Goal: Information Seeking & Learning: Check status

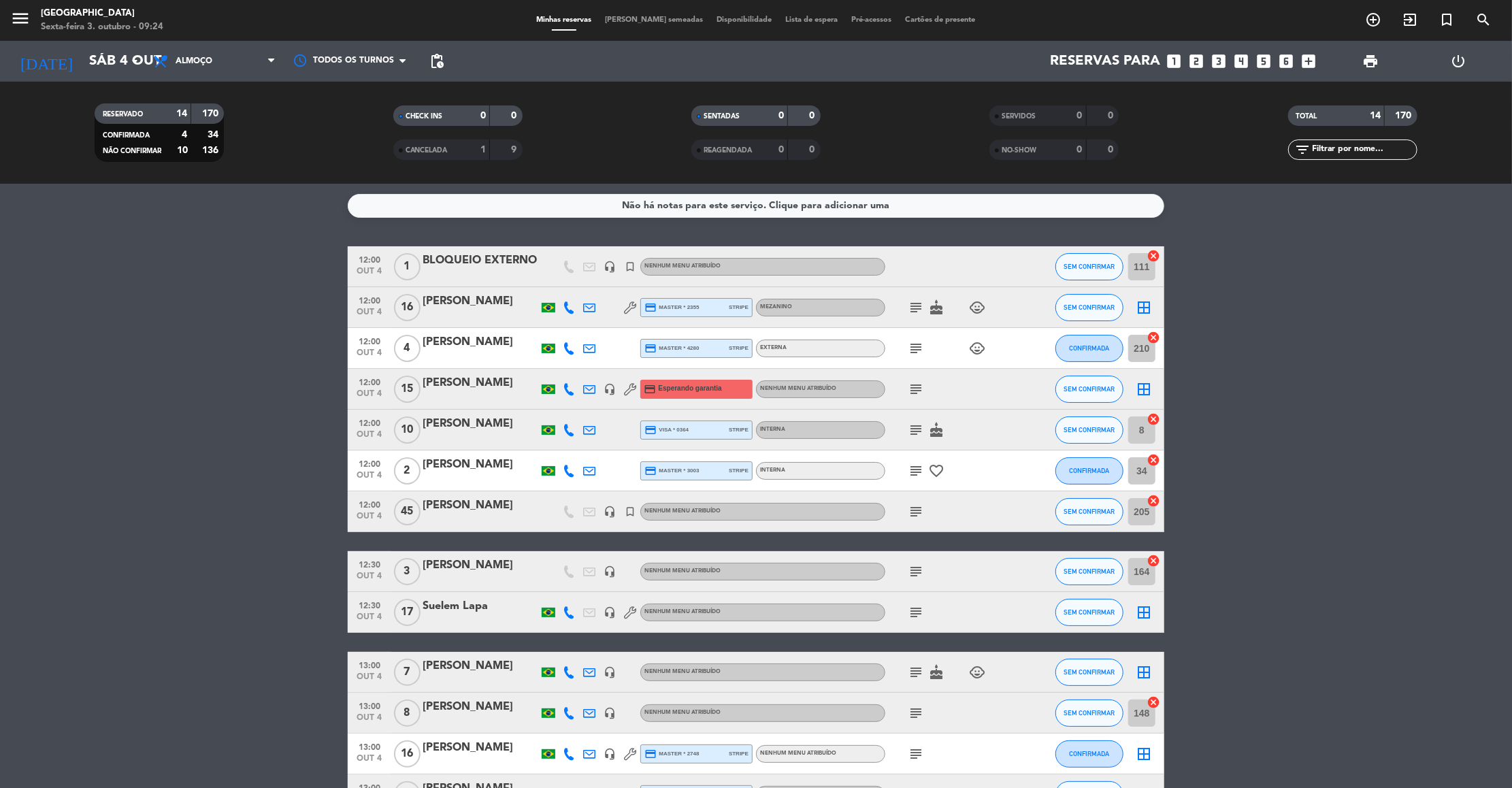
click at [916, 305] on icon "subject" at bounding box center [915, 307] width 16 height 16
click at [915, 348] on icon "subject" at bounding box center [915, 348] width 16 height 16
click at [911, 395] on icon "subject" at bounding box center [915, 389] width 16 height 16
click at [912, 432] on icon "subject" at bounding box center [915, 429] width 16 height 16
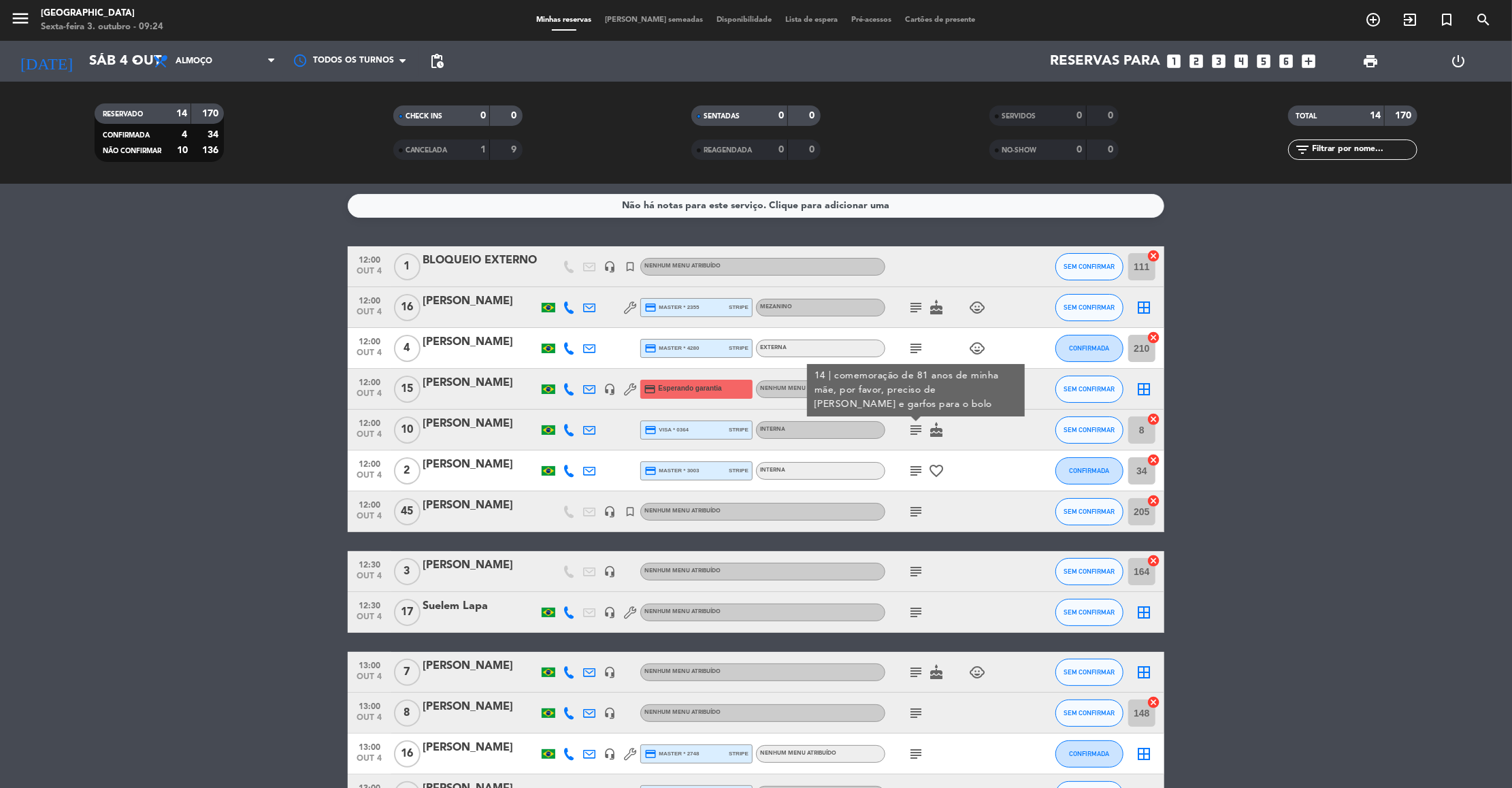
click at [915, 471] on icon "subject" at bounding box center [915, 471] width 16 height 16
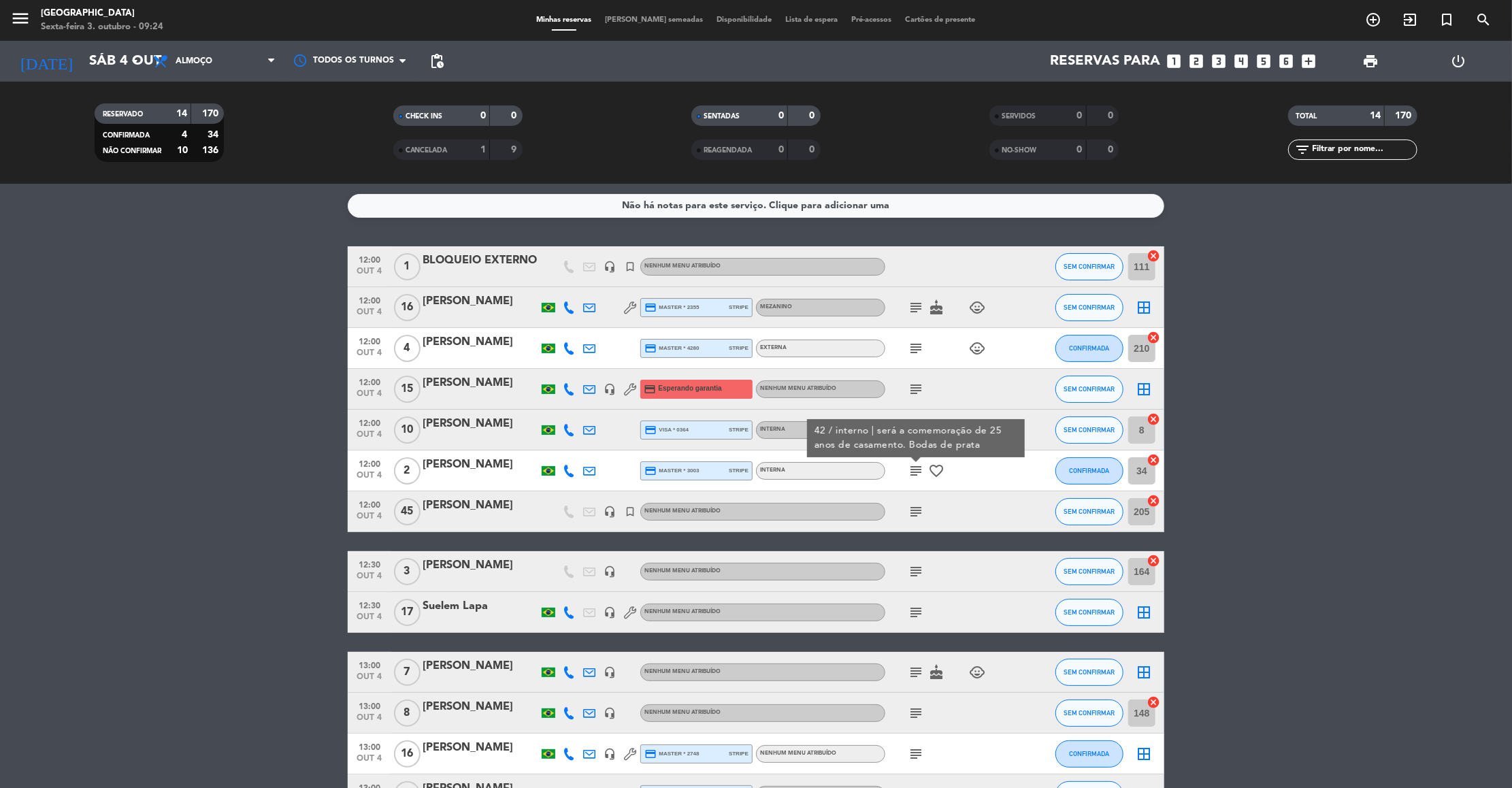
click at [916, 507] on icon "subject" at bounding box center [915, 511] width 16 height 16
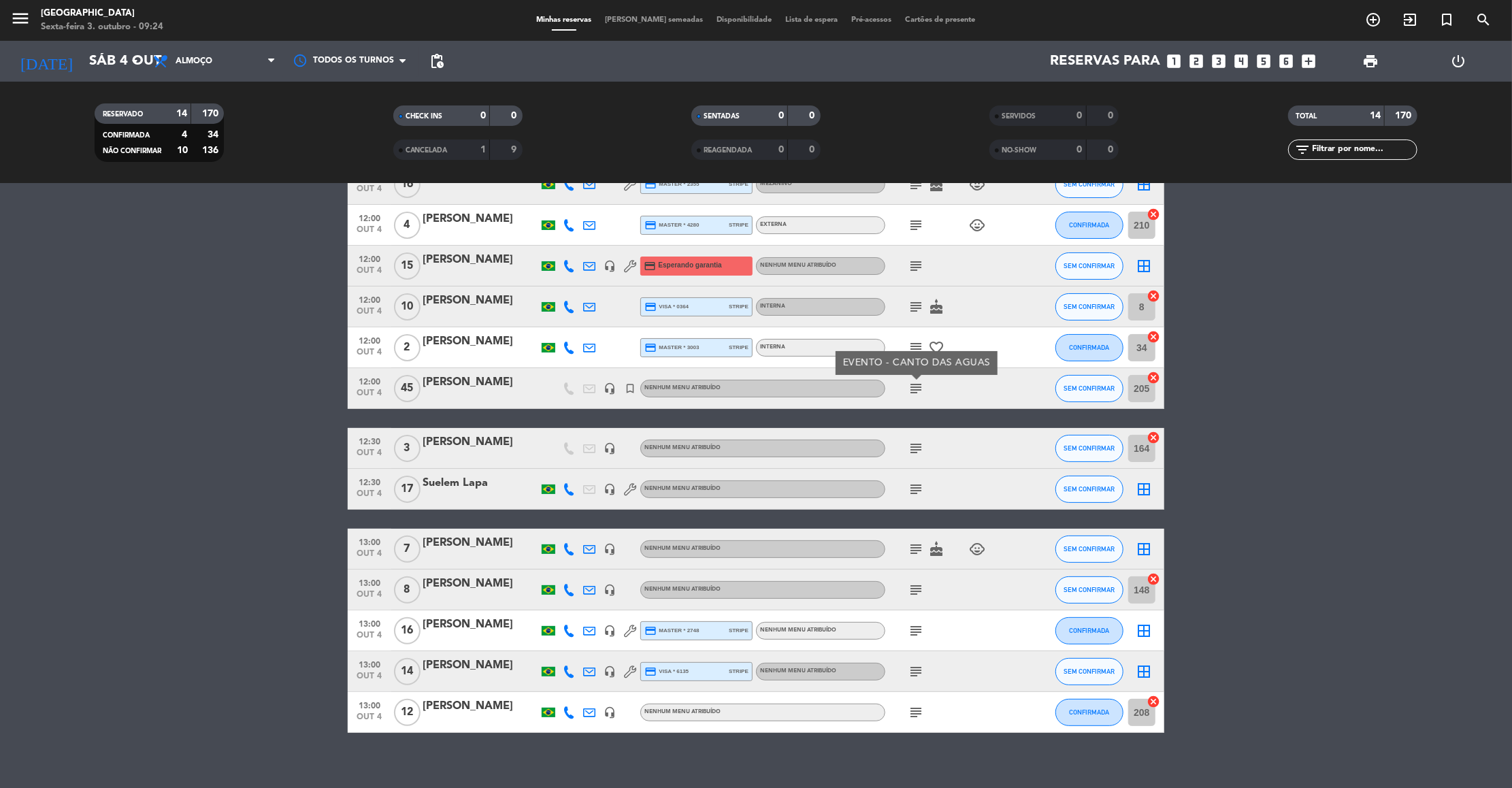
scroll to position [136, 0]
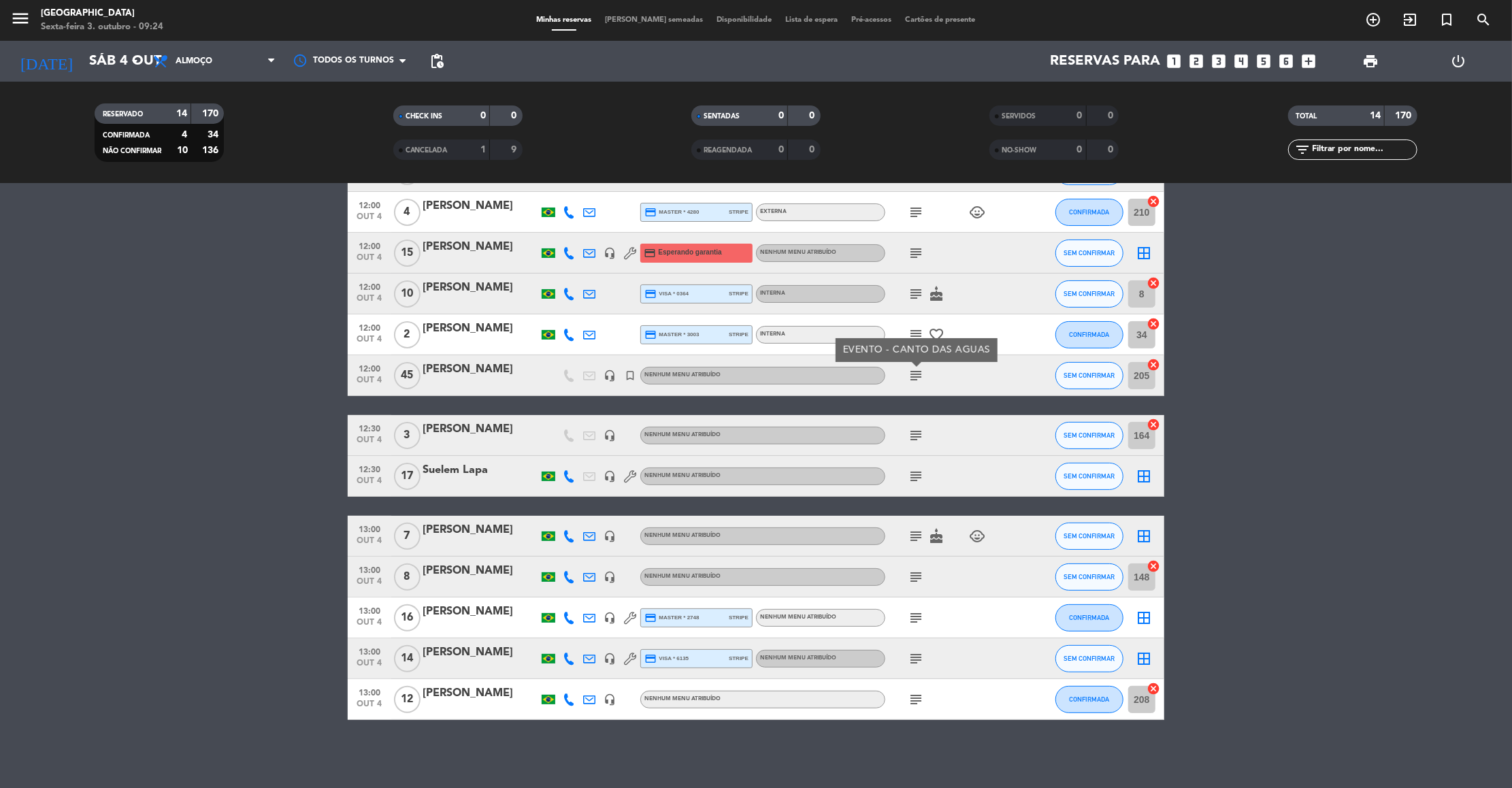
click at [916, 439] on icon "subject" at bounding box center [915, 435] width 16 height 16
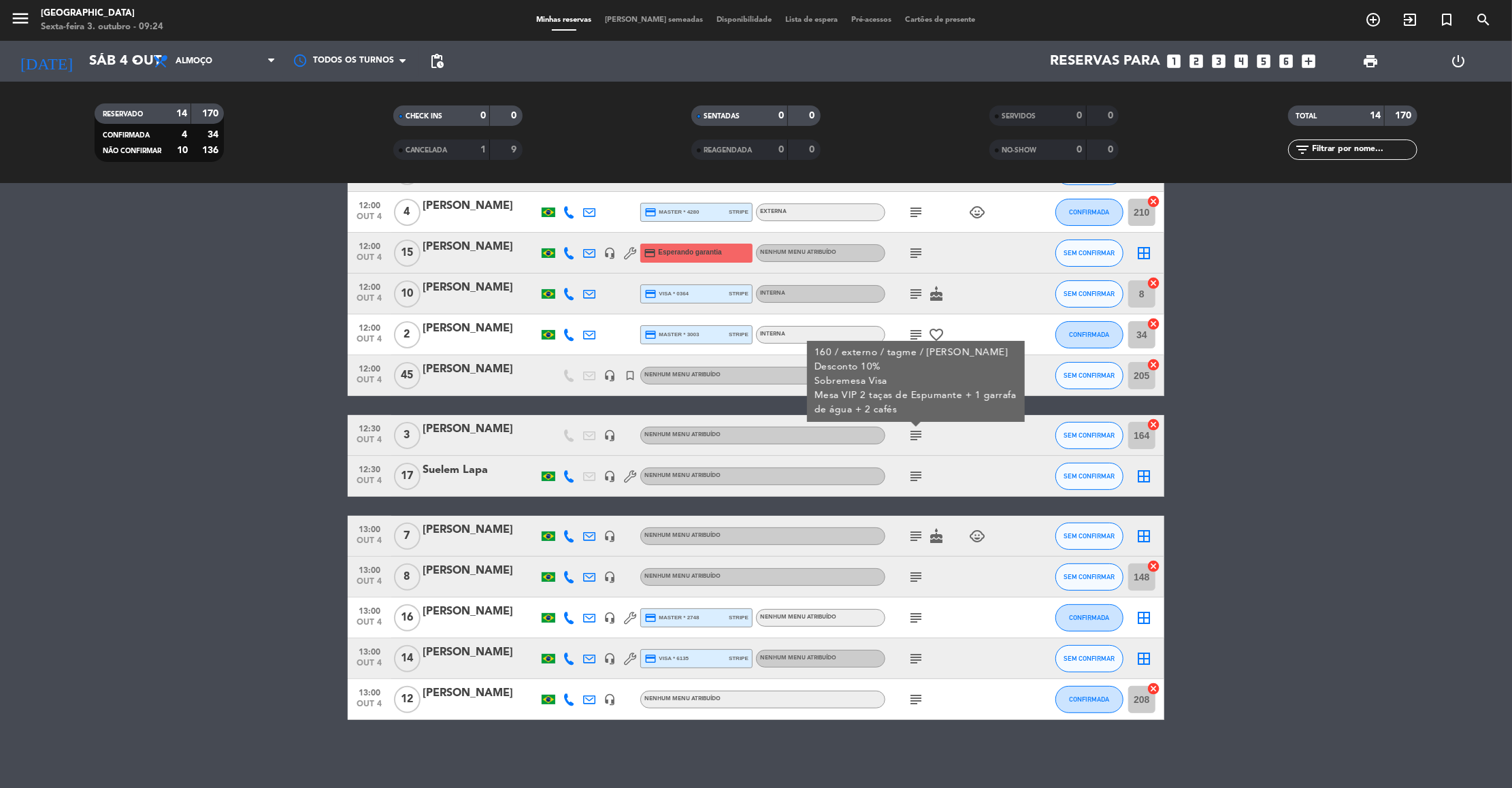
click at [917, 475] on icon "subject" at bounding box center [915, 476] width 16 height 16
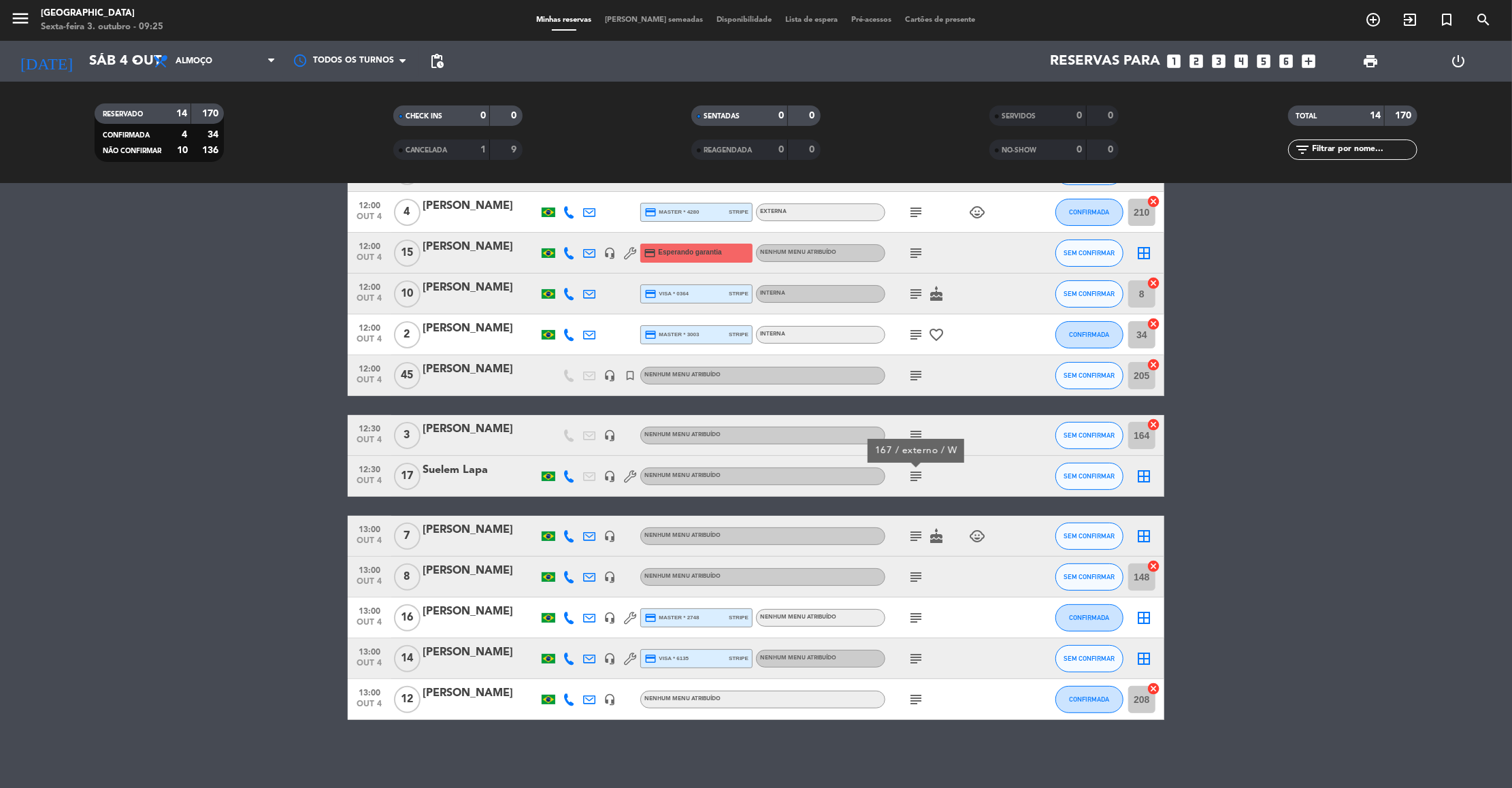
click at [909, 532] on icon "subject" at bounding box center [915, 536] width 16 height 16
click at [915, 577] on icon "subject" at bounding box center [915, 577] width 16 height 16
click at [917, 619] on icon "subject" at bounding box center [915, 617] width 16 height 16
click at [921, 659] on icon "subject" at bounding box center [915, 658] width 16 height 16
click at [916, 701] on icon "subject" at bounding box center [915, 699] width 16 height 16
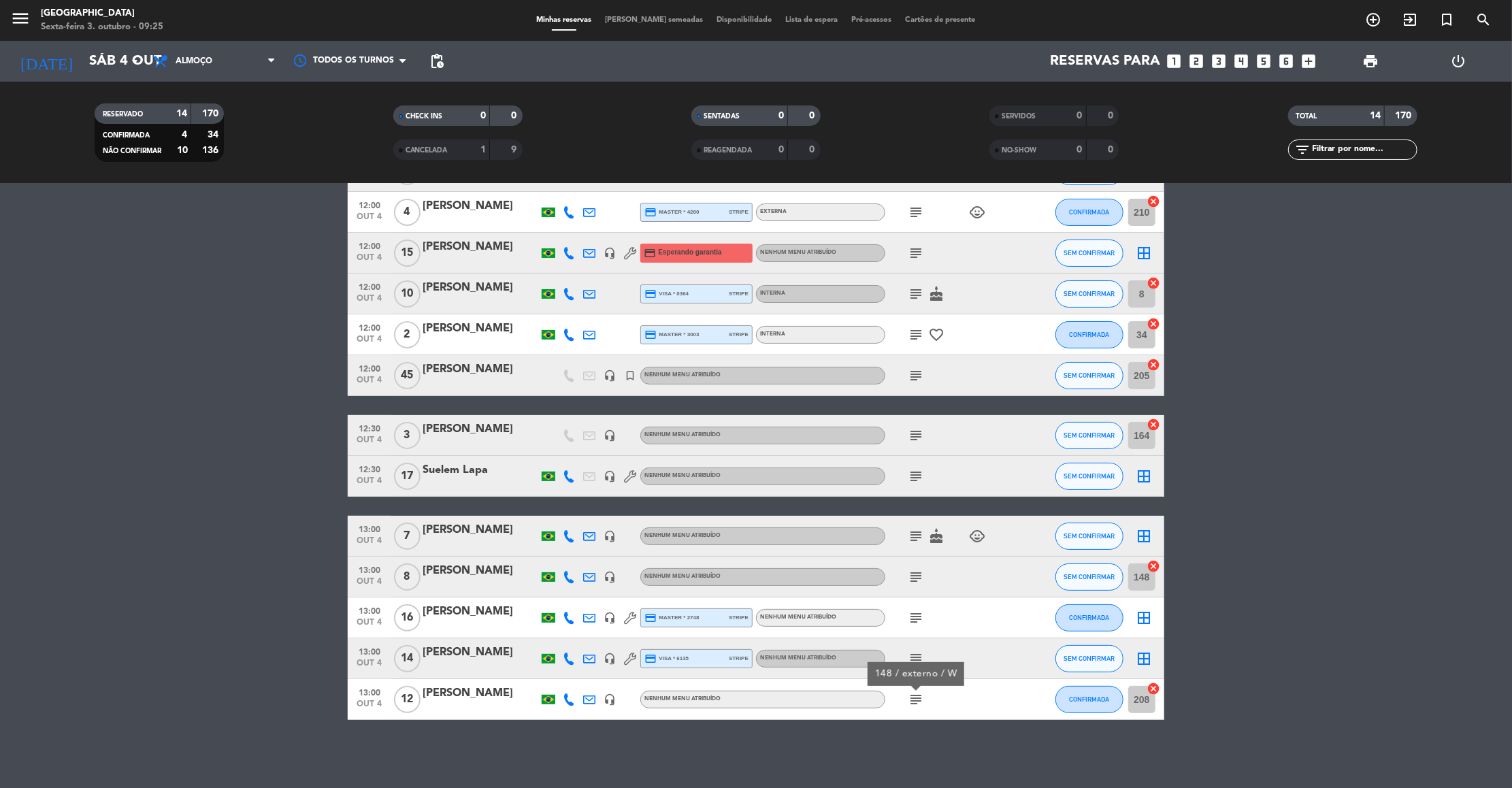
click at [445, 147] on span "CANCELADA" at bounding box center [426, 150] width 42 height 7
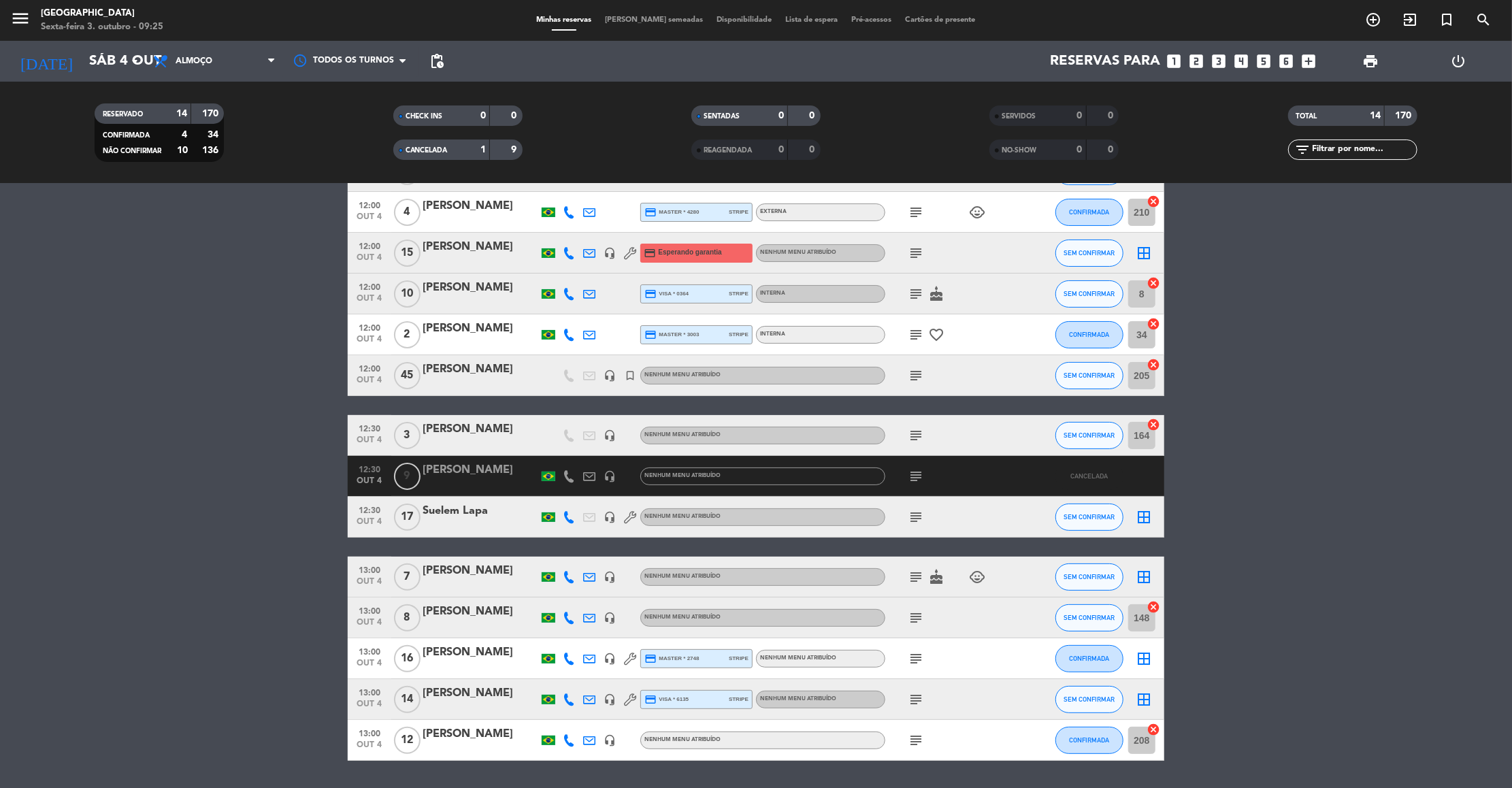
click at [471, 471] on div "[PERSON_NAME]" at bounding box center [481, 470] width 116 height 18
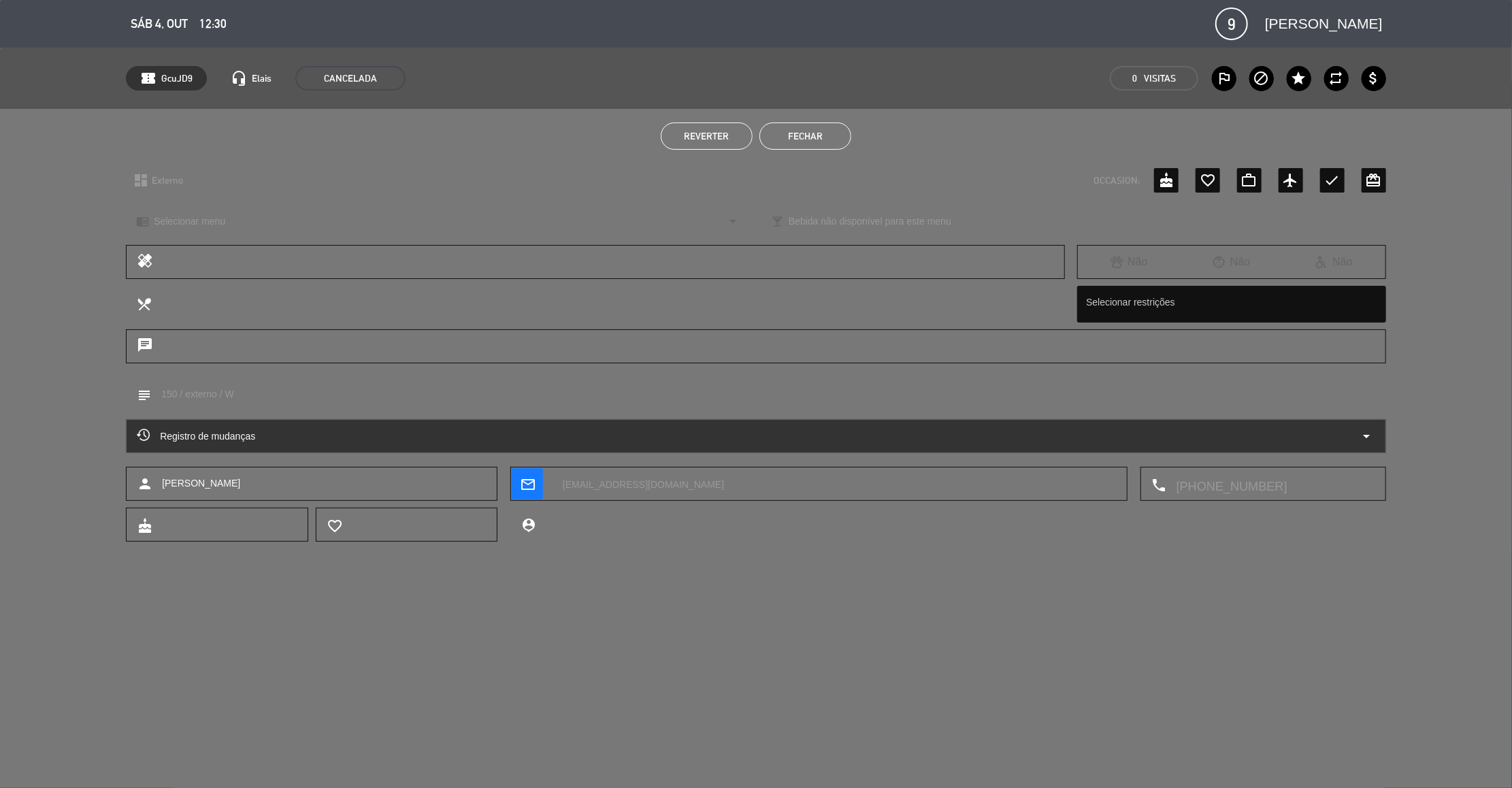
drag, startPoint x: 1287, startPoint y: 22, endPoint x: 1407, endPoint y: 22, distance: 120.0
click at [1407, 22] on div "calendar_today Sáb 4, out access_time 12:30 9 [PERSON_NAME] fullscreen phone ma…" at bounding box center [756, 24] width 1512 height 47
copy span "[PERSON_NAME]"
click at [806, 128] on button "Fechar" at bounding box center [806, 137] width 92 height 27
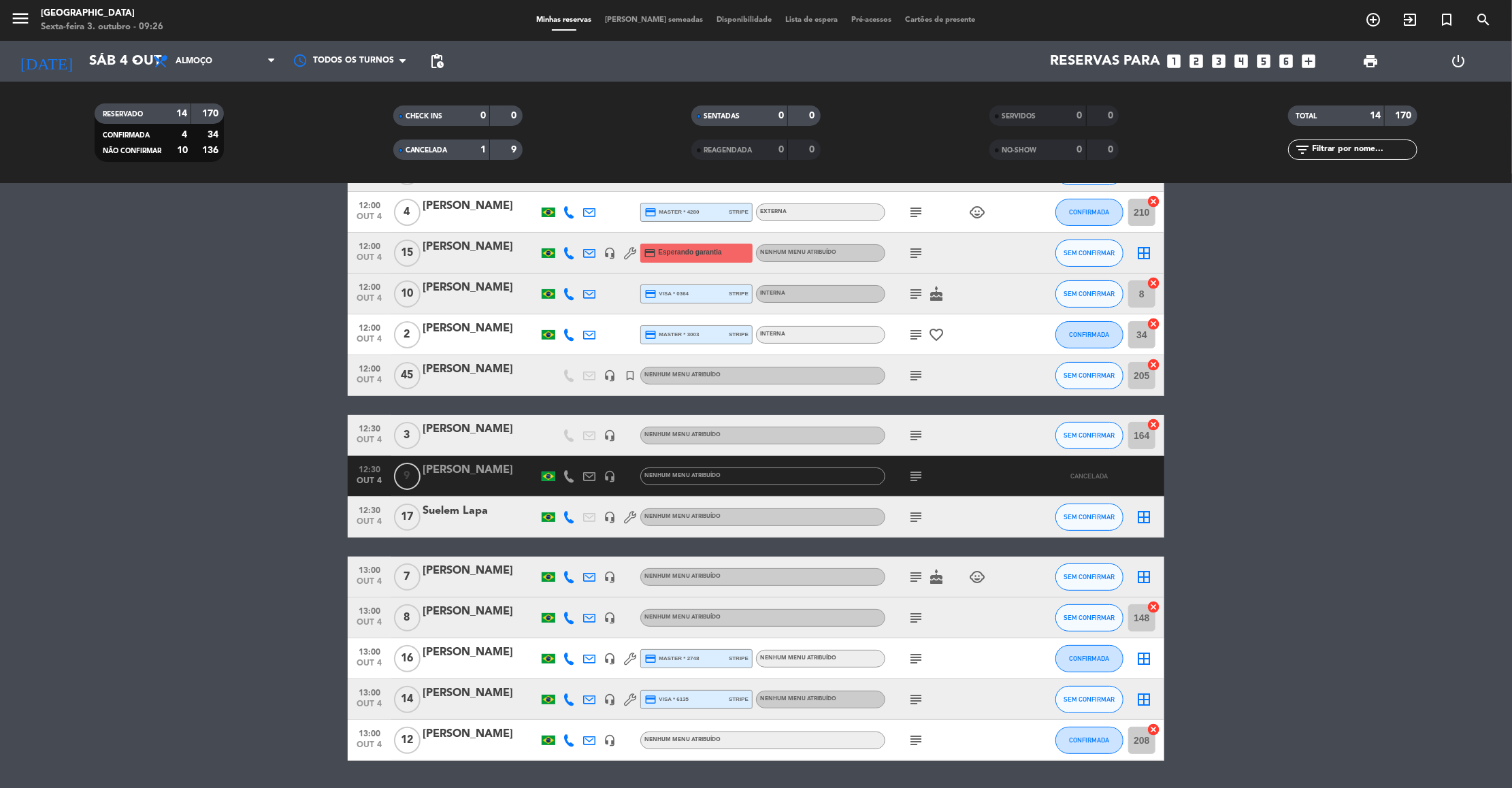
click at [1430, 587] on bookings-row "12:00 [DATE] 1 BLOQUEIO EXTERNO headset_mic turned_in_not Nenhum menu atribuído…" at bounding box center [756, 436] width 1512 height 651
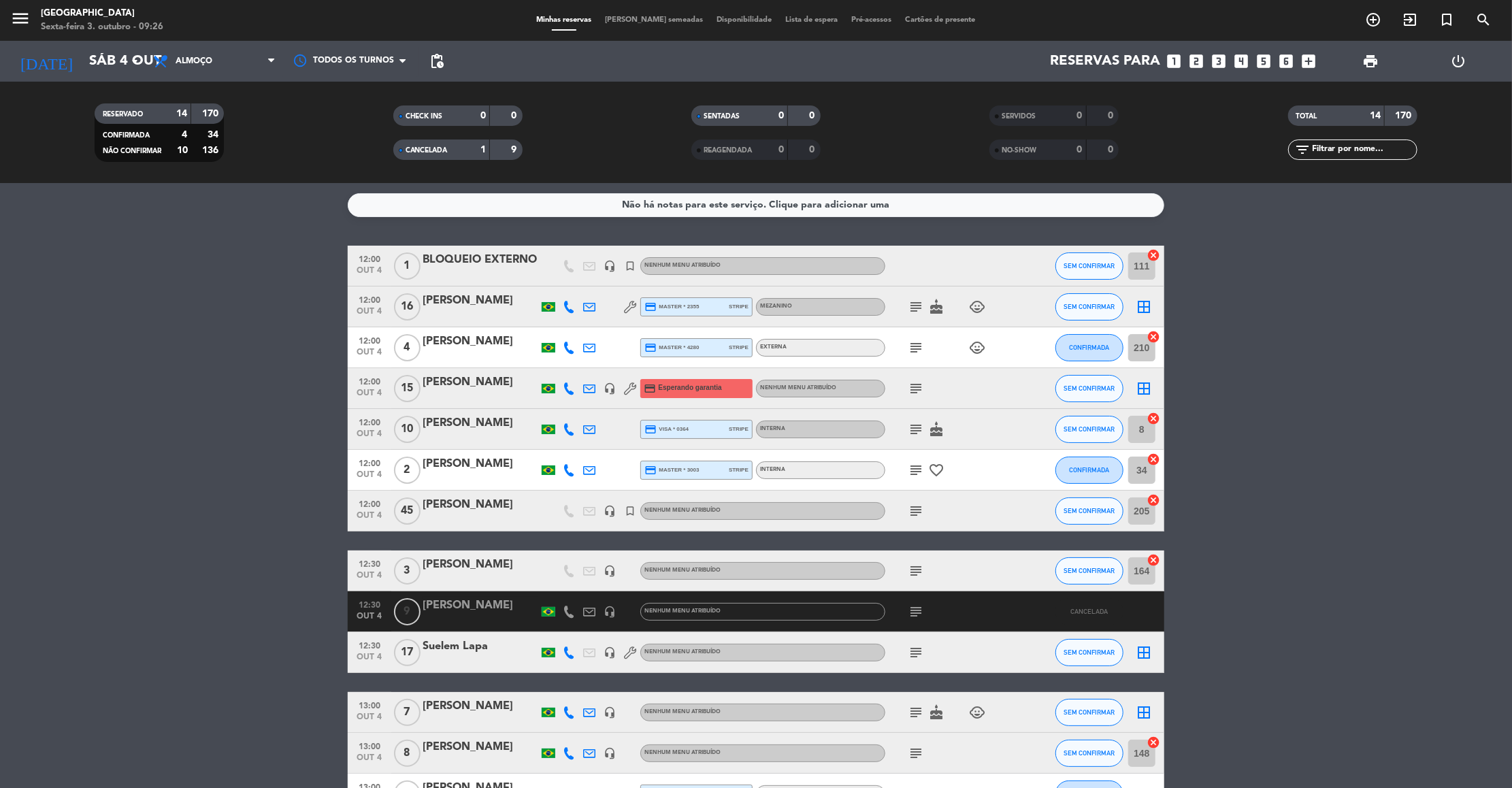
scroll to position [0, 0]
click at [111, 279] on bookings-row "12:00 [DATE] 1 BLOQUEIO EXTERNO headset_mic turned_in_not Nenhum menu atribuído…" at bounding box center [756, 571] width 1512 height 651
click at [82, 63] on input "Sáb 4 out" at bounding box center [171, 61] width 177 height 30
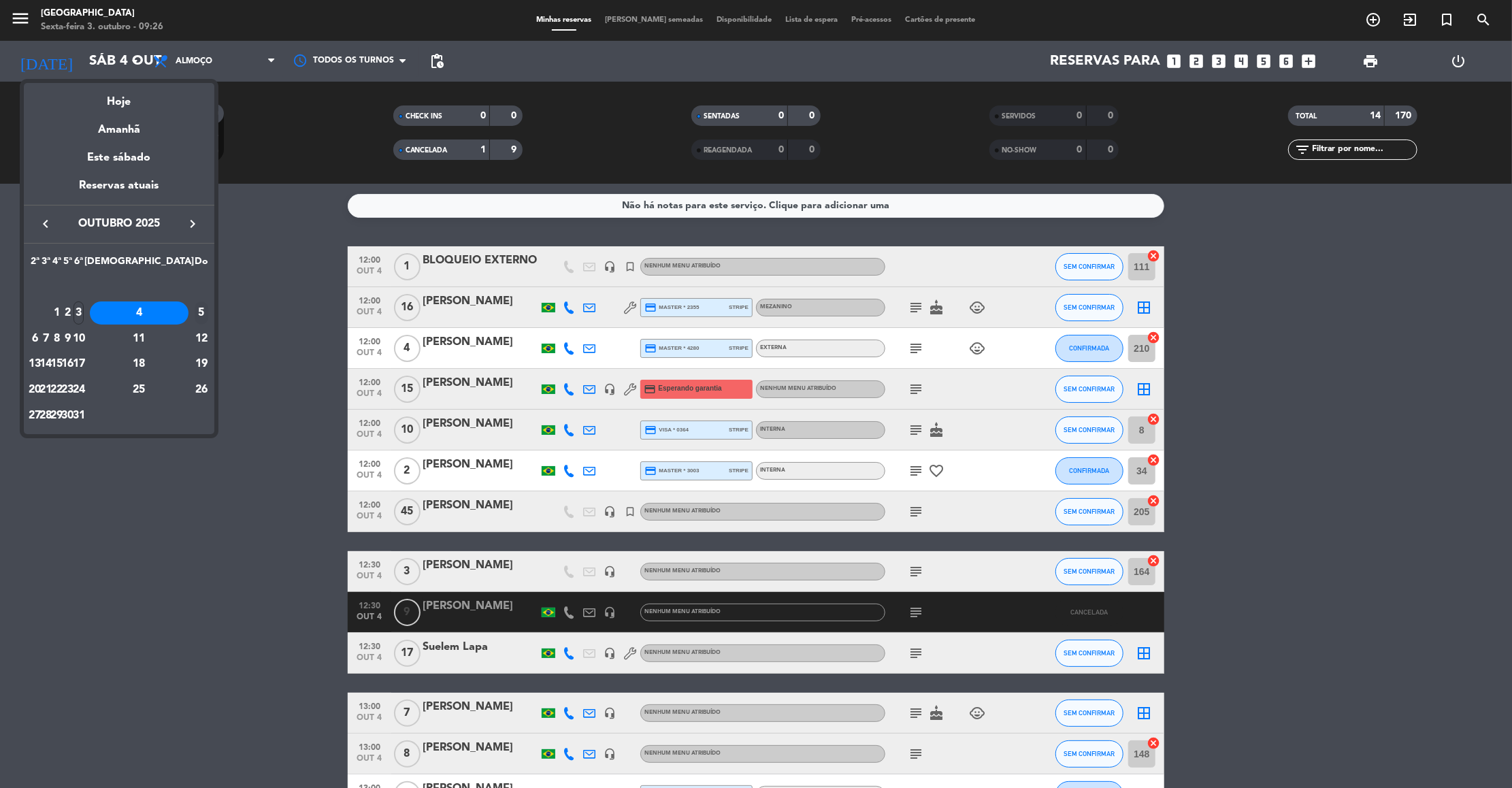
click at [195, 313] on div "5" at bounding box center [201, 313] width 14 height 23
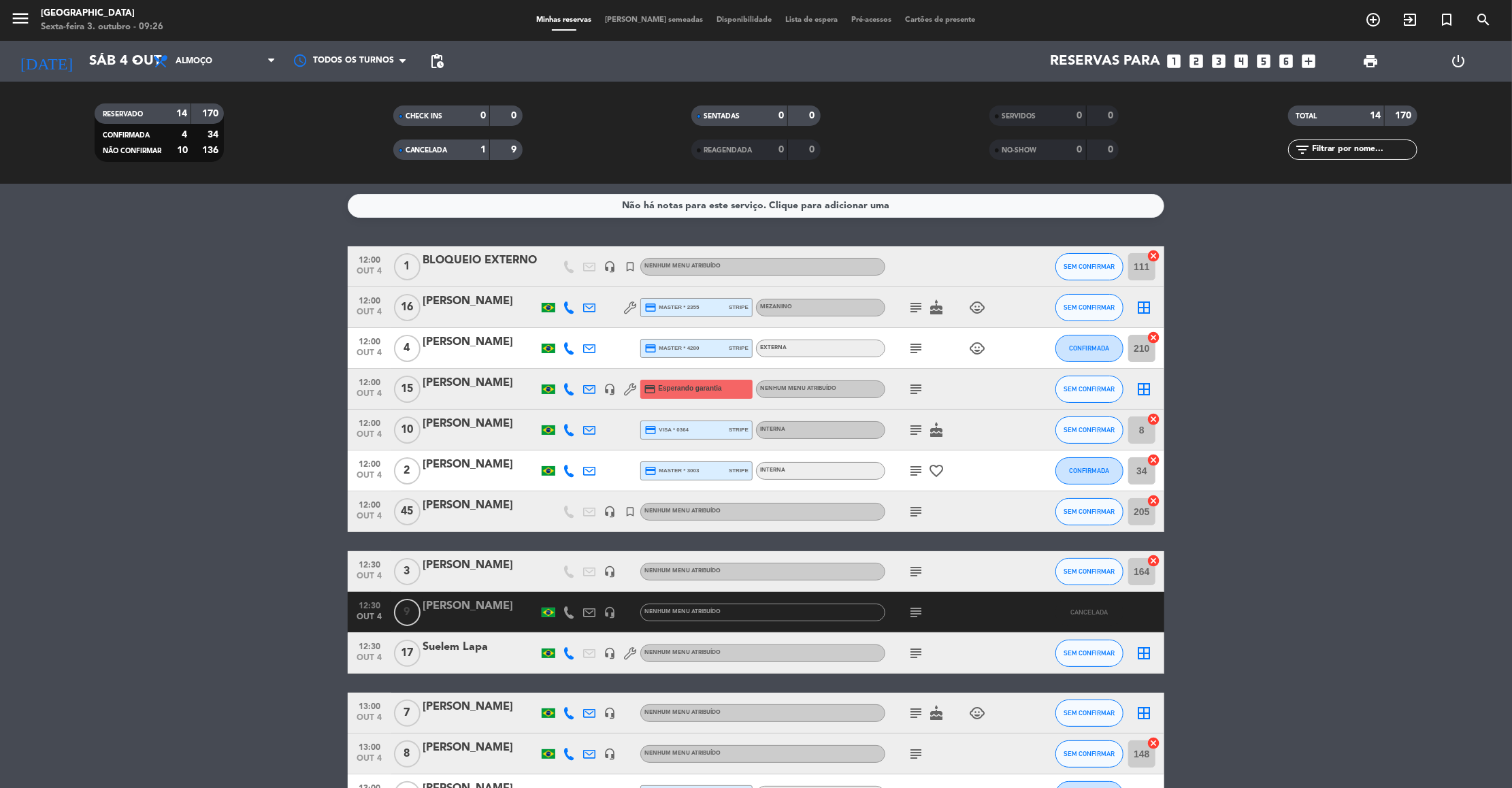
type input "[DATE]"
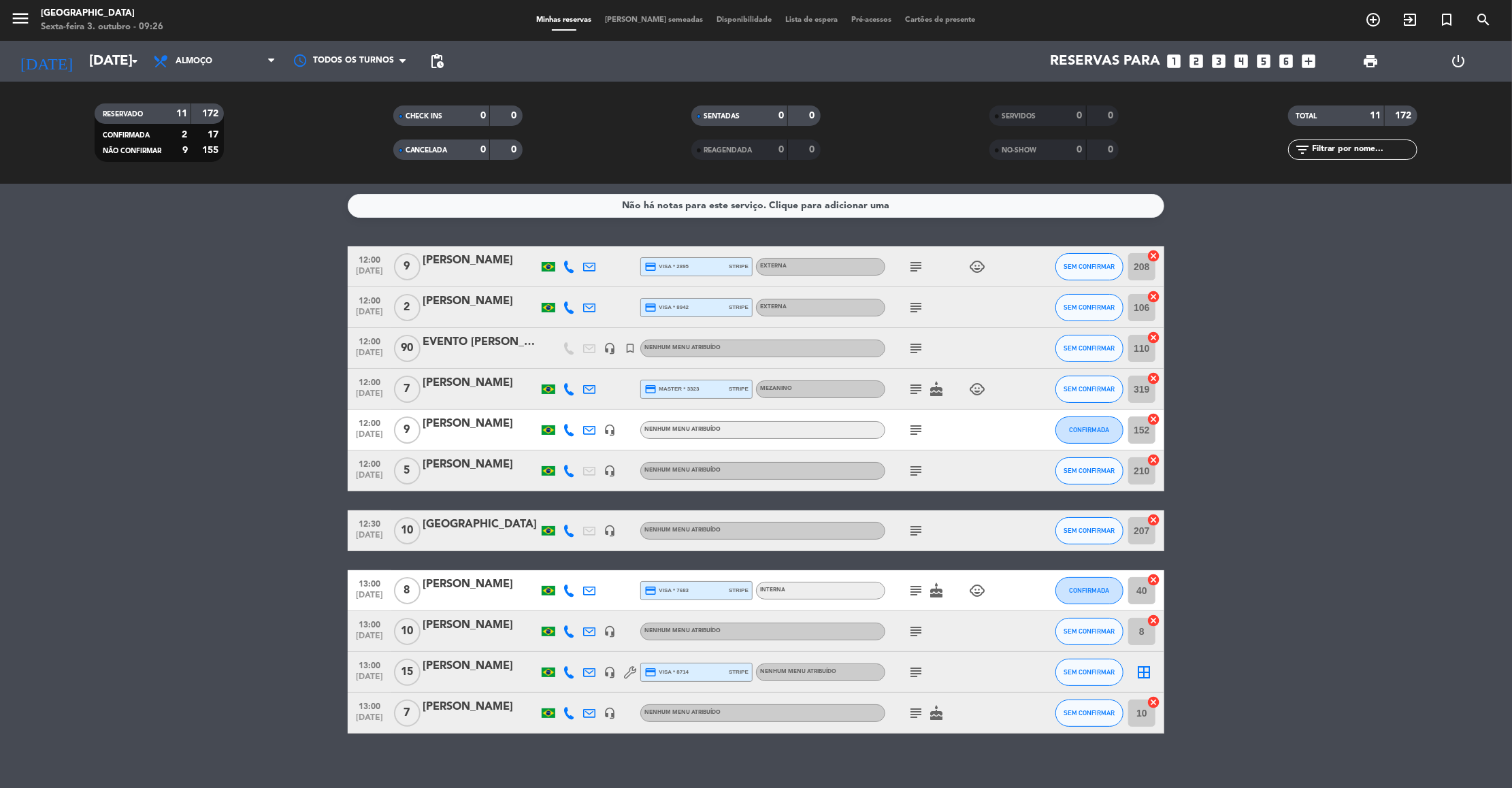
click at [915, 263] on icon "subject" at bounding box center [915, 266] width 16 height 16
click at [918, 306] on icon "subject" at bounding box center [915, 307] width 16 height 16
click at [918, 352] on icon "subject" at bounding box center [915, 348] width 16 height 16
click at [906, 381] on div "EVENTO CANTO + TRIÂNGULO / Montagem: Normal da Casa" at bounding box center [916, 379] width 204 height 28
click at [911, 385] on icon "subject" at bounding box center [915, 389] width 16 height 16
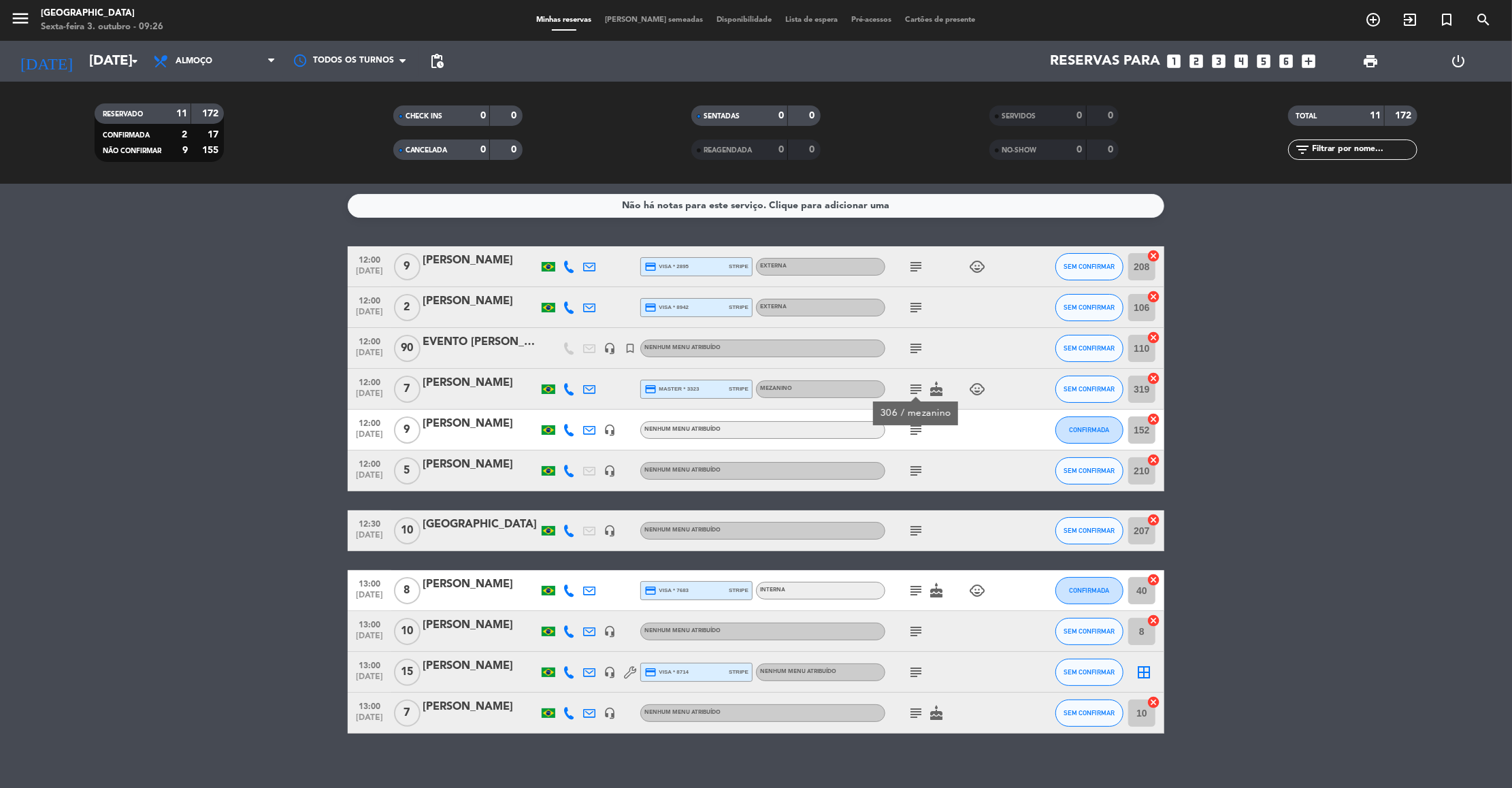
click at [915, 429] on icon "subject" at bounding box center [915, 429] width 16 height 16
click at [918, 472] on icon "subject" at bounding box center [915, 471] width 16 height 16
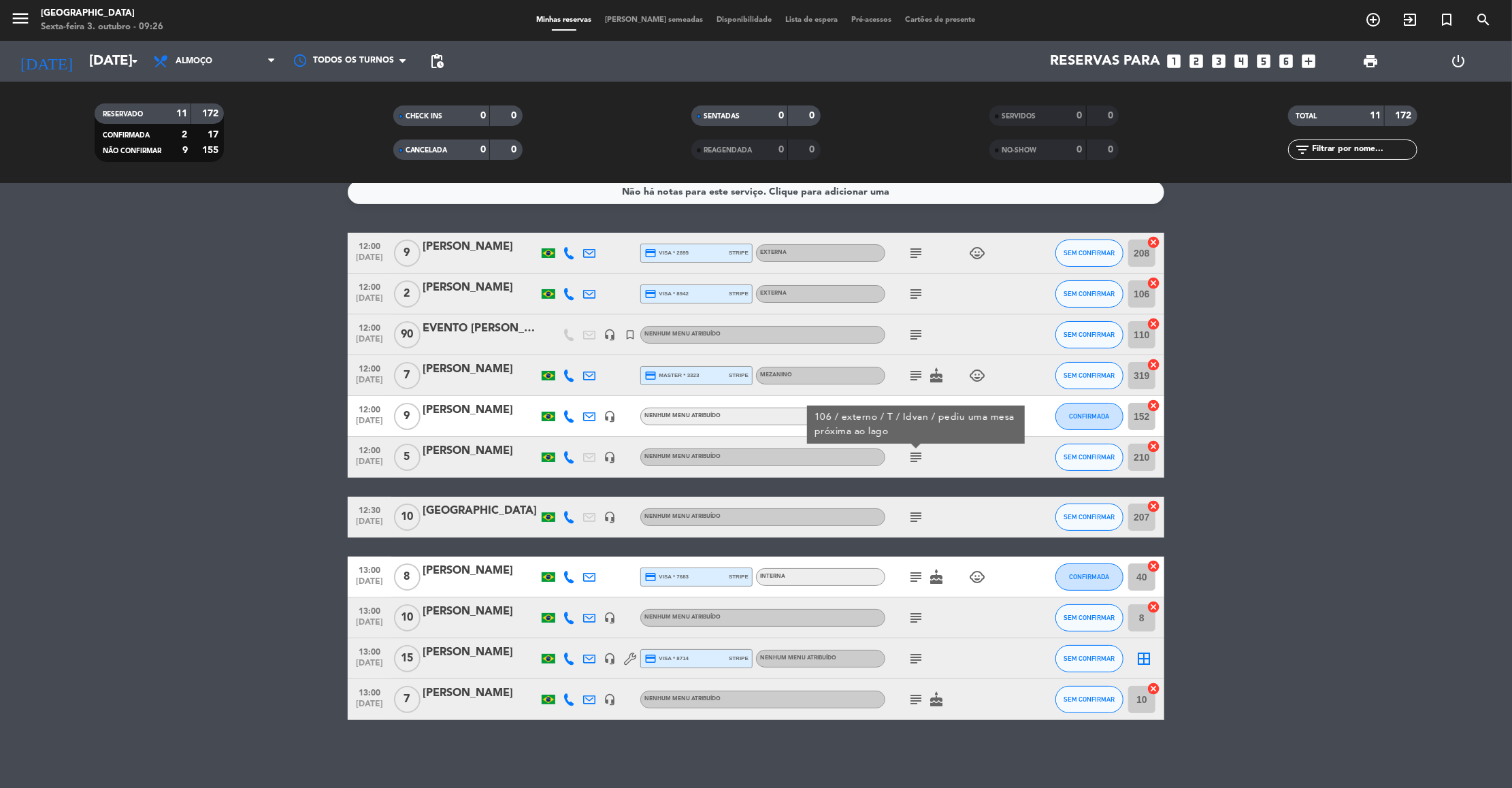
click at [915, 515] on icon "subject" at bounding box center [915, 516] width 16 height 16
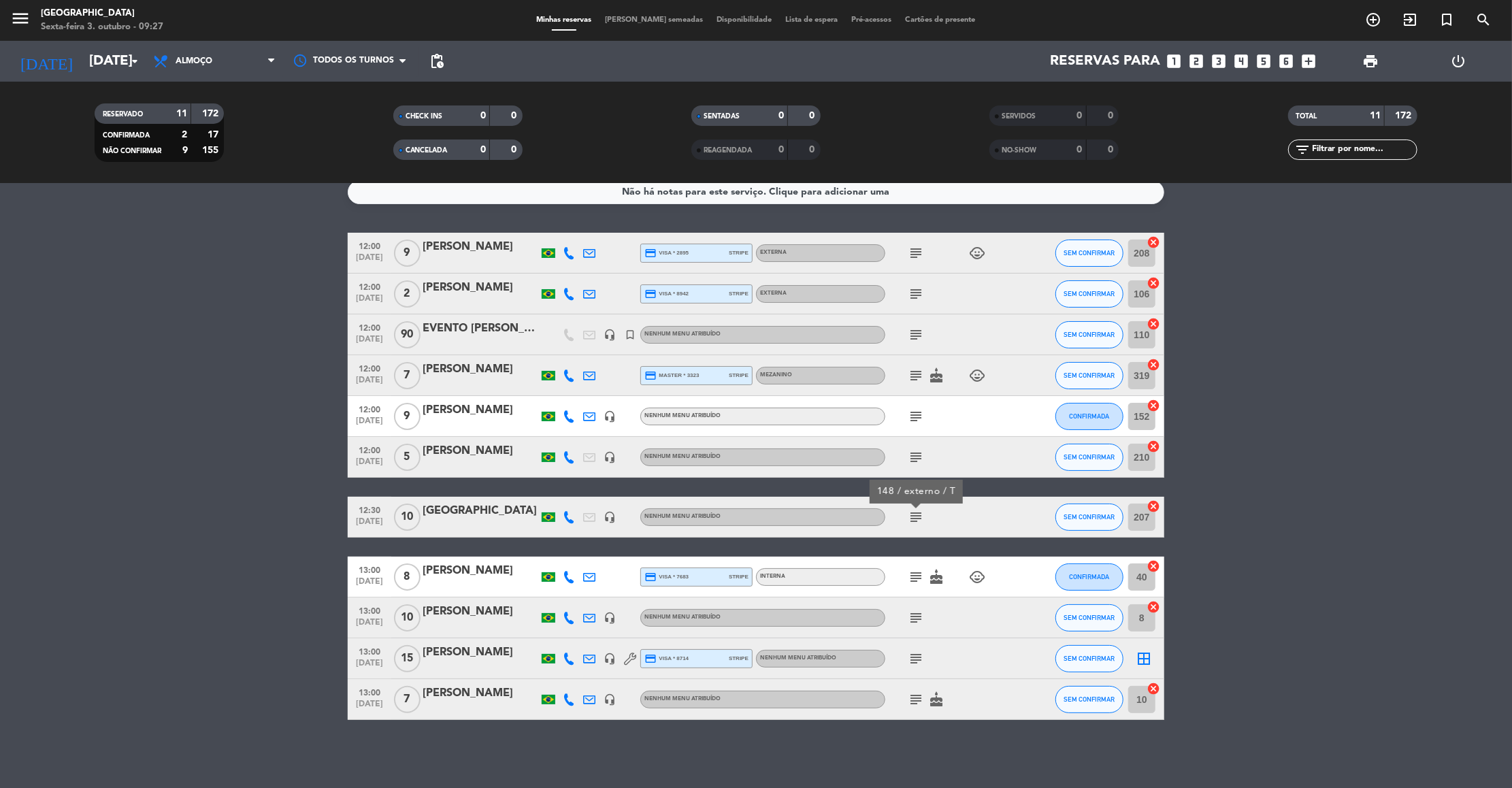
click at [910, 574] on icon "subject" at bounding box center [915, 577] width 16 height 16
click at [918, 622] on icon "subject" at bounding box center [915, 617] width 16 height 16
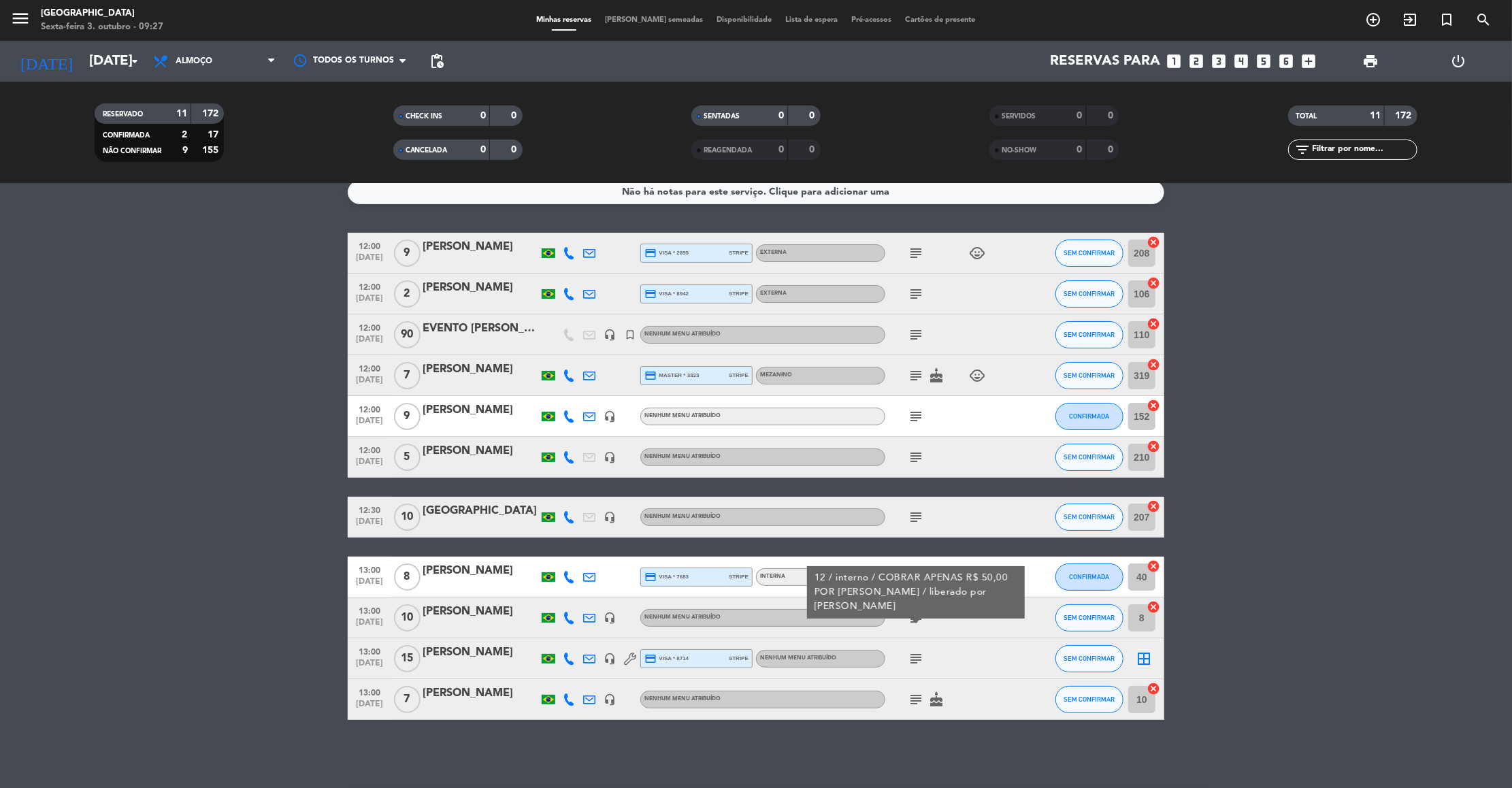
click at [919, 658] on icon "subject" at bounding box center [915, 658] width 16 height 16
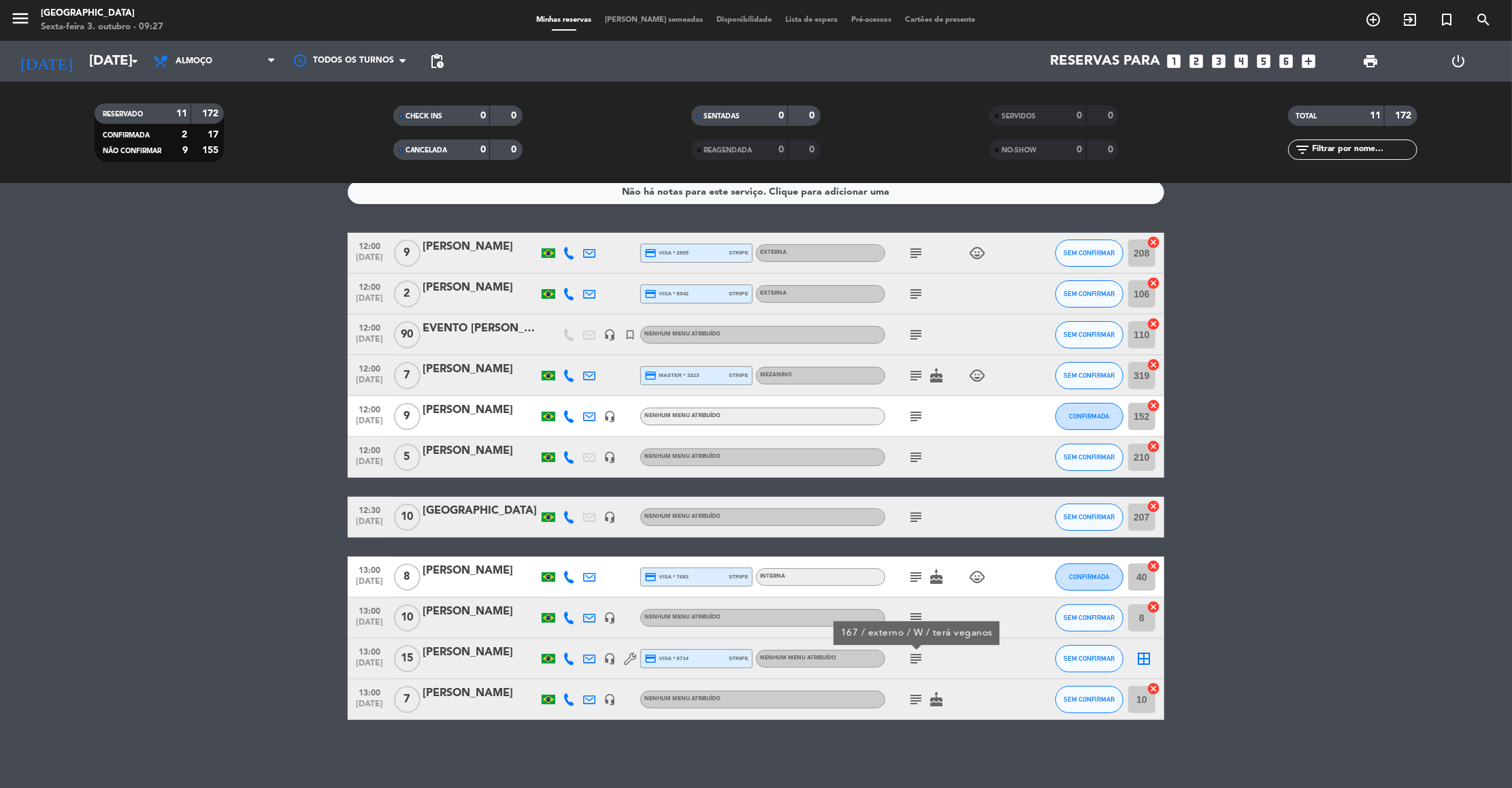
click at [918, 700] on icon "subject" at bounding box center [915, 699] width 16 height 16
click at [1329, 455] on bookings-row "12:00 [DATE] 9 [PERSON_NAME] Damasceno credit_card visa * 2895 stripe Externa s…" at bounding box center [756, 476] width 1512 height 487
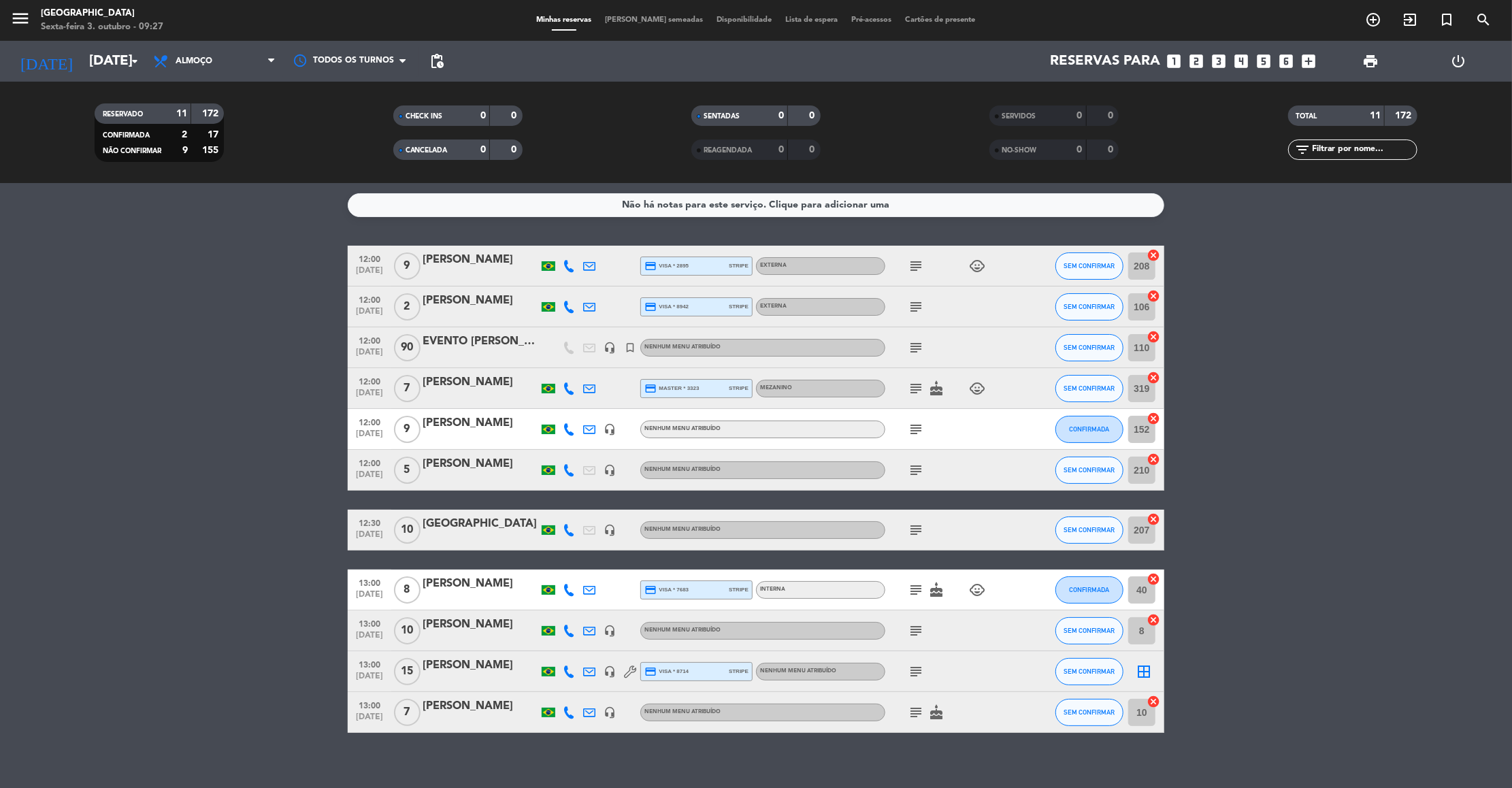
scroll to position [0, 0]
